Goal: Communication & Community: Answer question/provide support

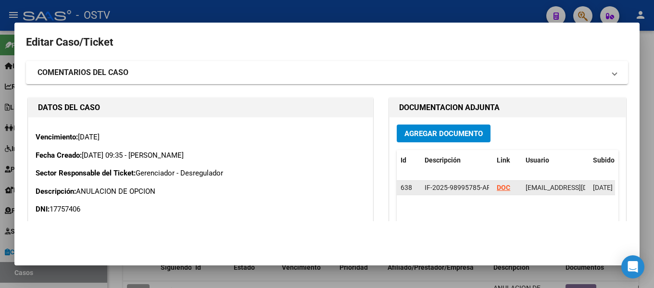
click at [500, 187] on strong "DOC" at bounding box center [503, 188] width 13 height 8
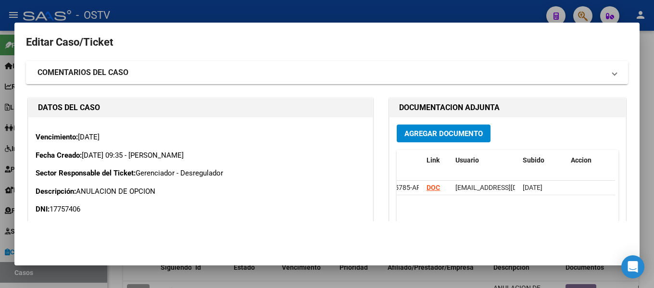
click at [146, 76] on mat-panel-title "COMENTARIOS DEL CASO" at bounding box center [322, 73] width 568 height 12
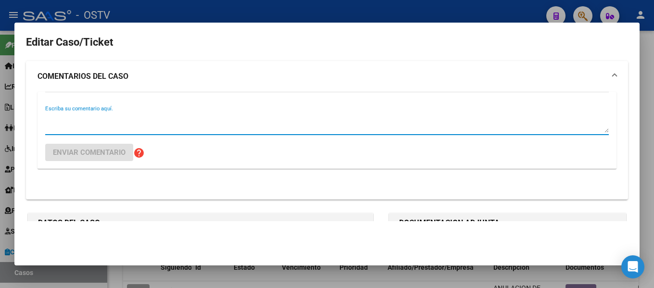
click at [59, 117] on textarea "Escriba su comentario aquí." at bounding box center [327, 123] width 564 height 19
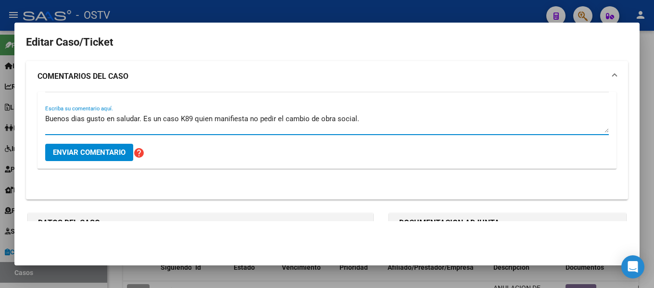
drag, startPoint x: 355, startPoint y: 117, endPoint x: 250, endPoint y: 122, distance: 105.0
click at [250, 122] on textarea "Buenos dias gusto en saludar. Es un caso K89 quien manifiesta no pedir el cambi…" at bounding box center [327, 123] width 564 height 19
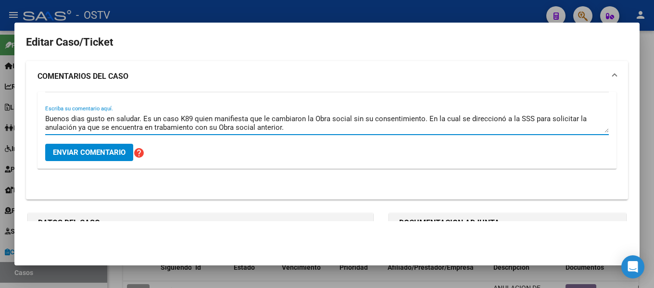
click at [166, 128] on textarea "Buenos dias gusto en saludar. Es un caso K89 quien manifiesta que le cambiaron …" at bounding box center [327, 123] width 564 height 19
click at [283, 130] on textarea "Buenos dias gusto en saludar. Es un caso K89 quien manifiesta que le cambiaron …" at bounding box center [327, 123] width 564 height 19
drag, startPoint x: 457, startPoint y: 117, endPoint x: 425, endPoint y: 119, distance: 32.3
click at [425, 119] on textarea "Buenos dias gusto en saludar. Es un caso K89 quien manifiesta que le cambiaron …" at bounding box center [327, 123] width 564 height 19
click at [393, 125] on textarea "Buenos dias gusto en saludar. Es un caso K89 quien manifiesta que le cambiaron …" at bounding box center [327, 123] width 564 height 19
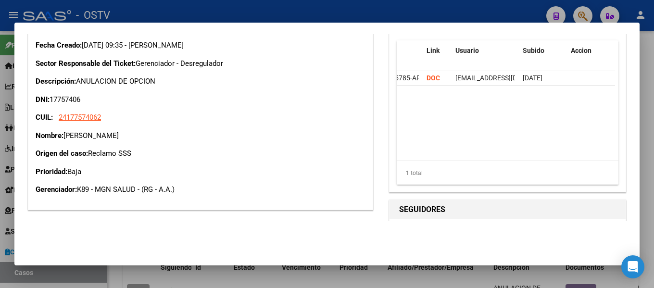
scroll to position [241, 0]
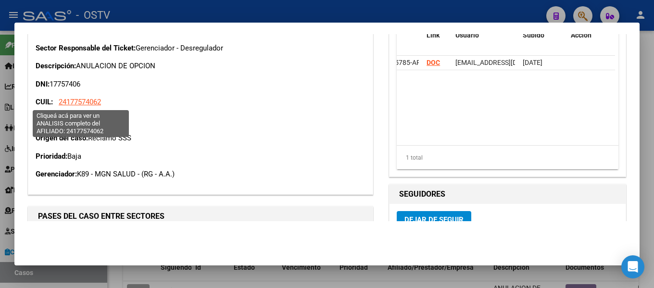
type textarea "Buenos días gusto en saludar. Es un caso K89 quien manifiesta que le cambiaron …"
drag, startPoint x: 68, startPoint y: 99, endPoint x: 97, endPoint y: 102, distance: 29.5
click at [97, 102] on span "24177574062" at bounding box center [80, 102] width 42 height 9
copy span "17757406"
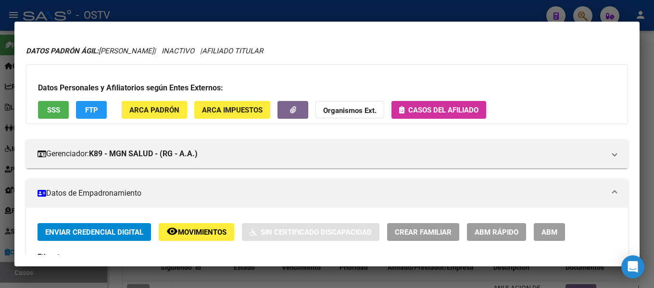
scroll to position [0, 0]
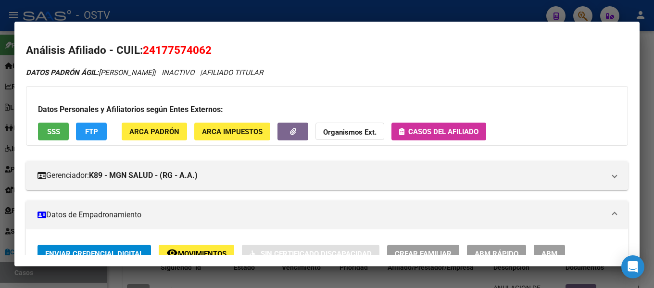
click at [288, 10] on div at bounding box center [327, 144] width 654 height 288
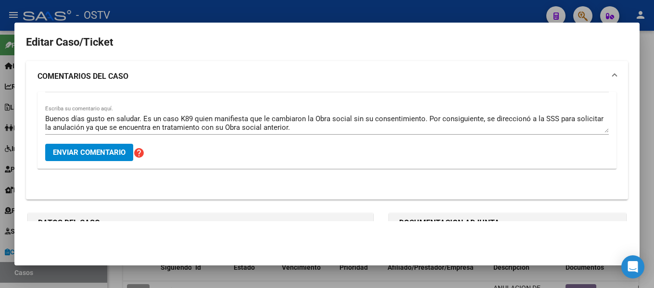
click at [118, 153] on span "Enviar comentario" at bounding box center [89, 152] width 73 height 9
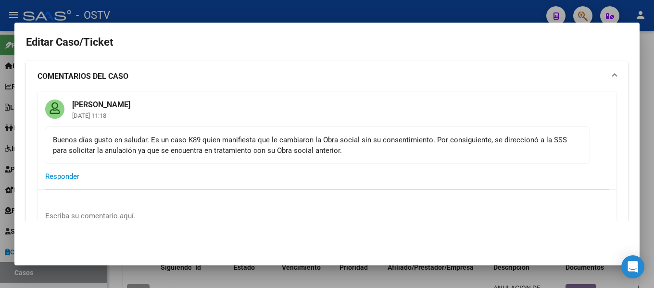
click at [487, 8] on div at bounding box center [327, 144] width 654 height 288
